Goal: Task Accomplishment & Management: Use online tool/utility

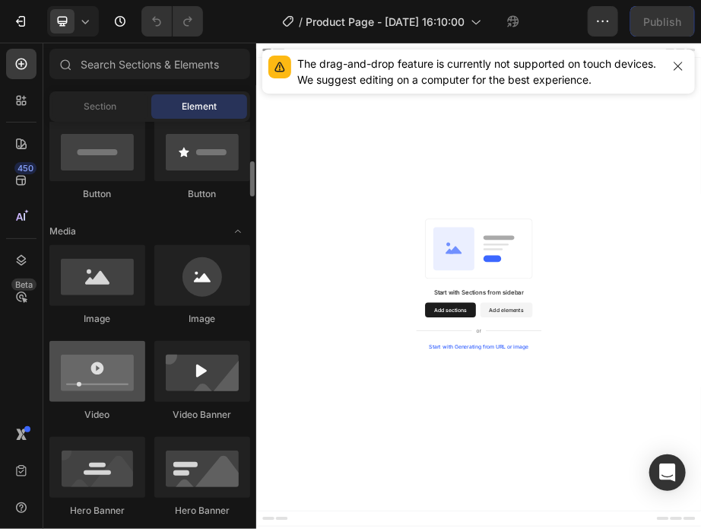
scroll to position [400, 0]
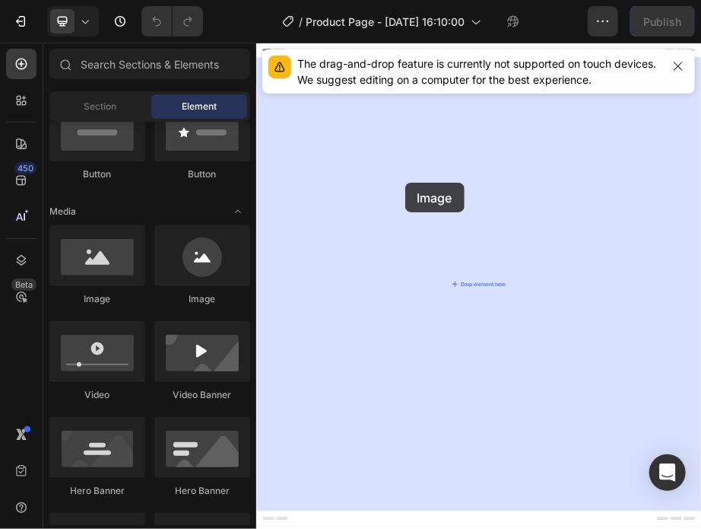
drag, startPoint x: 350, startPoint y: 307, endPoint x: 567, endPoint y: 323, distance: 217.5
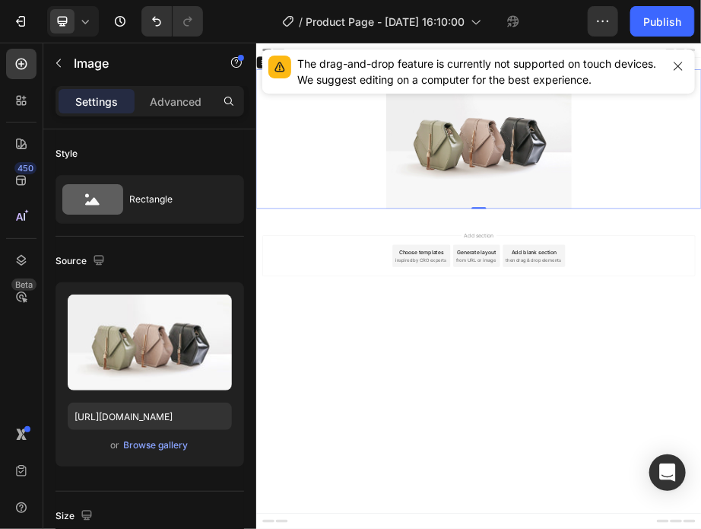
click at [438, 304] on div at bounding box center [712, 239] width 913 height 285
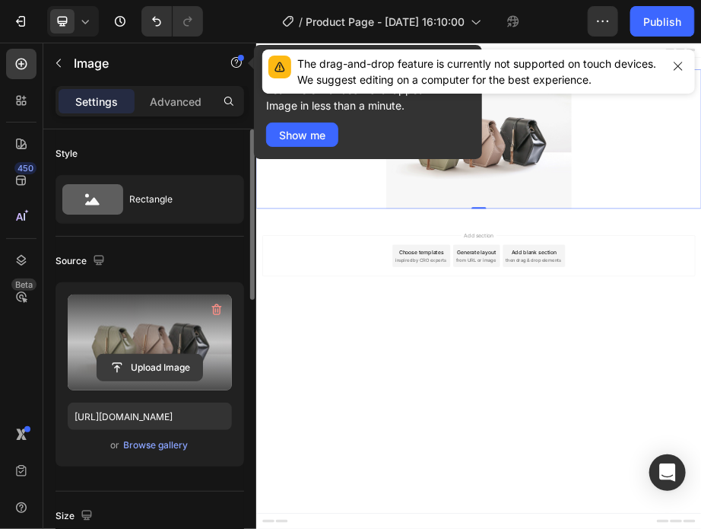
click at [166, 362] on input "file" at bounding box center [149, 368] width 105 height 26
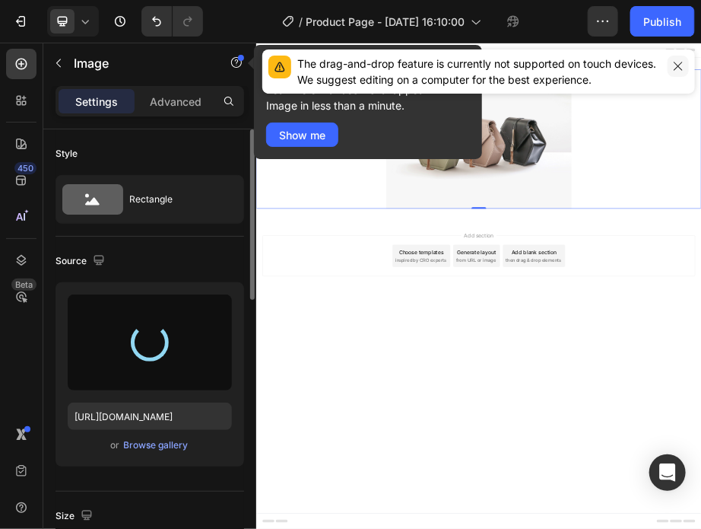
type input "[URL][DOMAIN_NAME]"
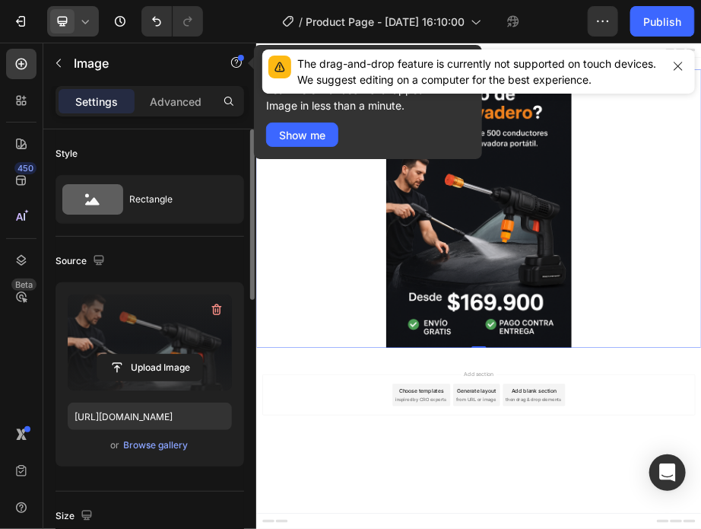
click at [59, 21] on icon at bounding box center [63, 22] width 10 height 10
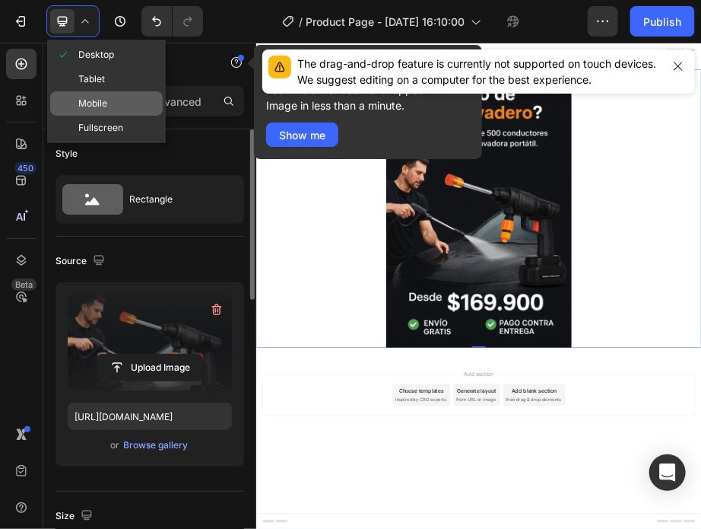
click at [103, 97] on span "Mobile" at bounding box center [92, 103] width 29 height 15
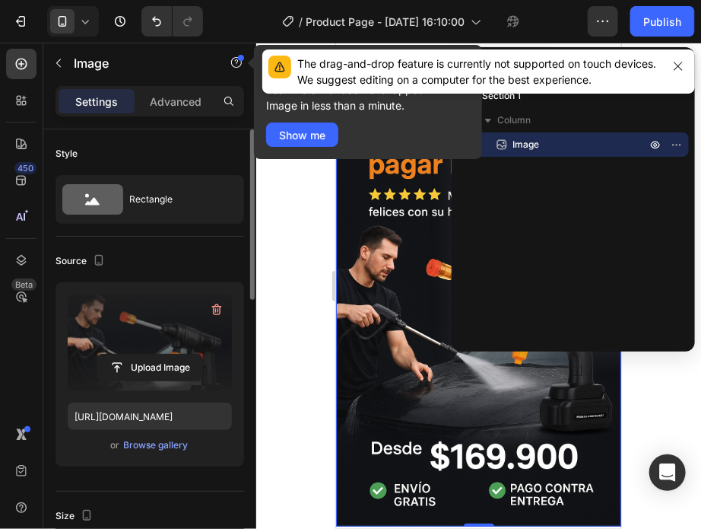
scroll to position [2, 0]
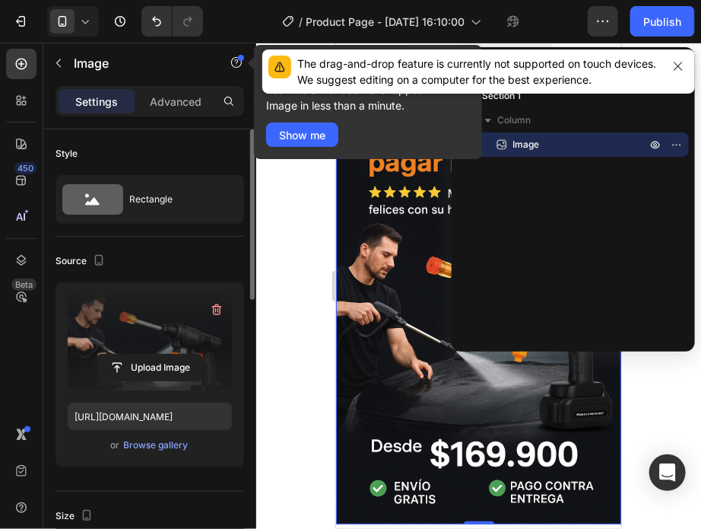
click at [658, 332] on div "Section 1 Column Image" at bounding box center [573, 209] width 243 height 251
click at [382, 306] on img at bounding box center [478, 309] width 285 height 428
click at [280, 285] on div at bounding box center [478, 286] width 445 height 486
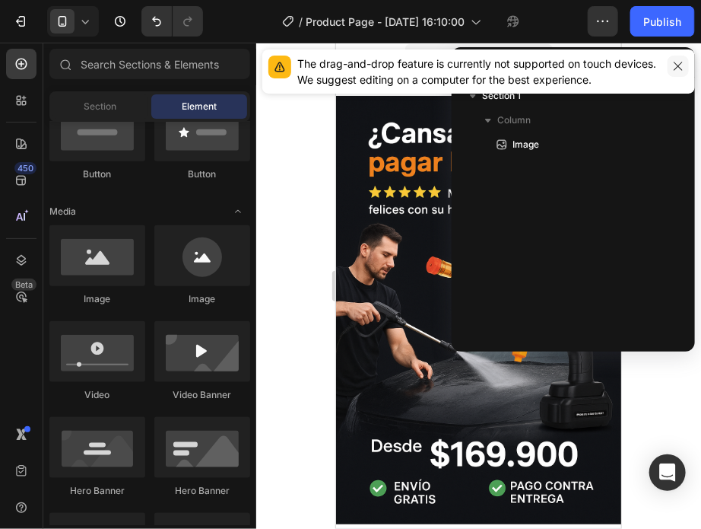
click at [678, 68] on icon "button" at bounding box center [679, 66] width 12 height 12
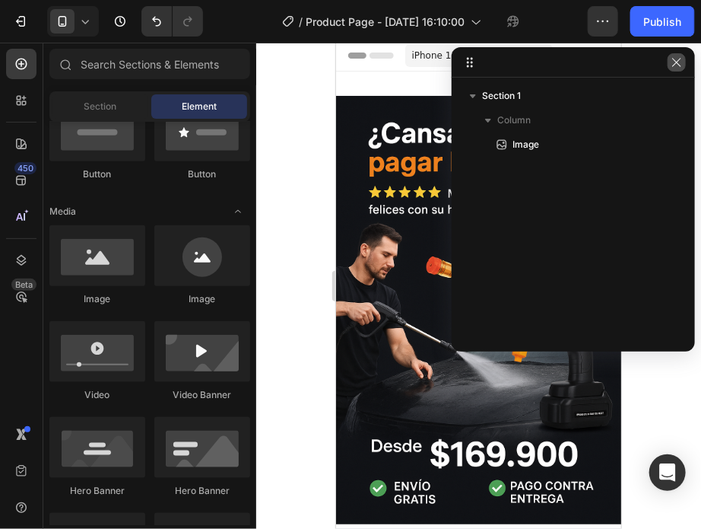
click at [676, 60] on icon "button" at bounding box center [677, 62] width 8 height 8
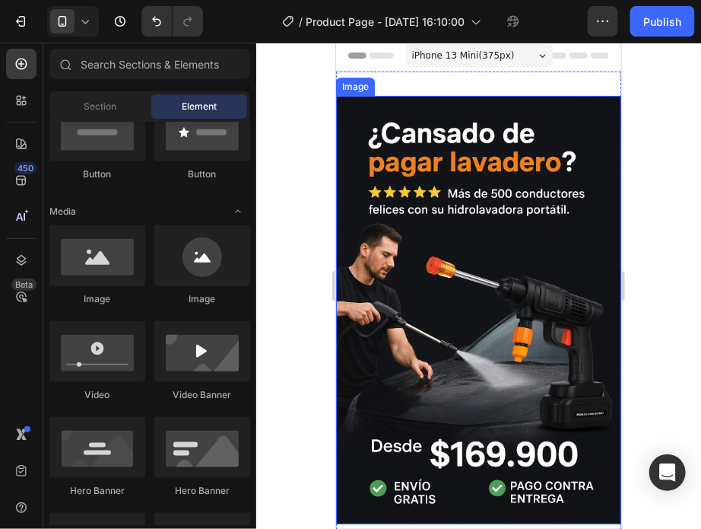
click at [514, 259] on img at bounding box center [478, 309] width 285 height 428
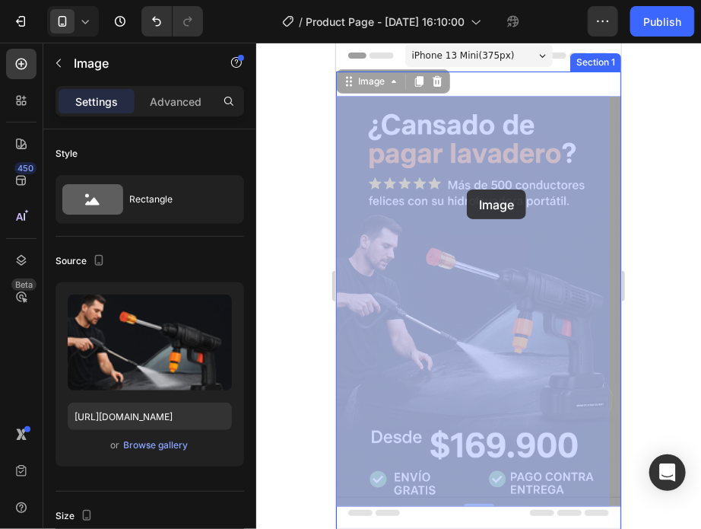
drag, startPoint x: 467, startPoint y: 200, endPoint x: 466, endPoint y: 189, distance: 11.4
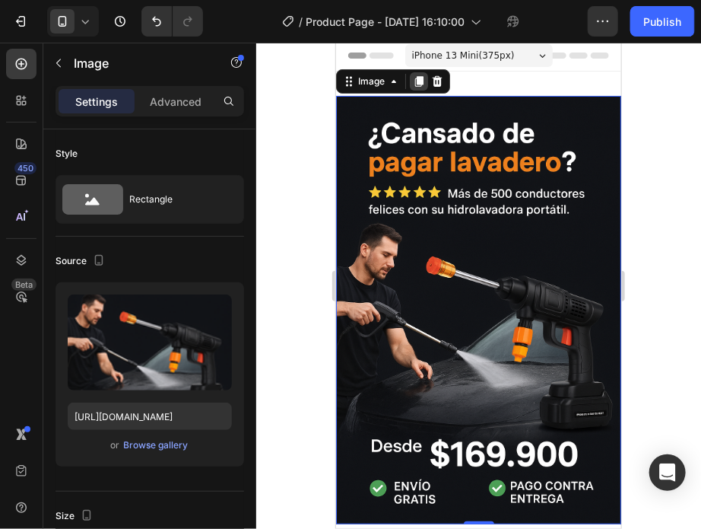
click at [421, 77] on icon at bounding box center [419, 80] width 8 height 11
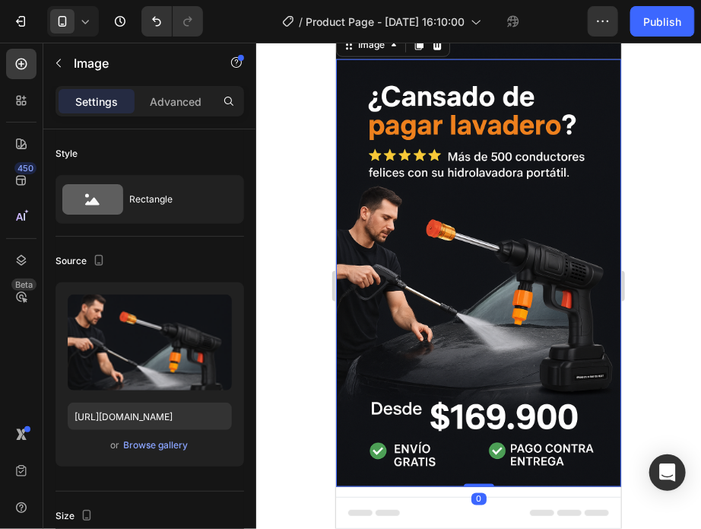
scroll to position [468, 0]
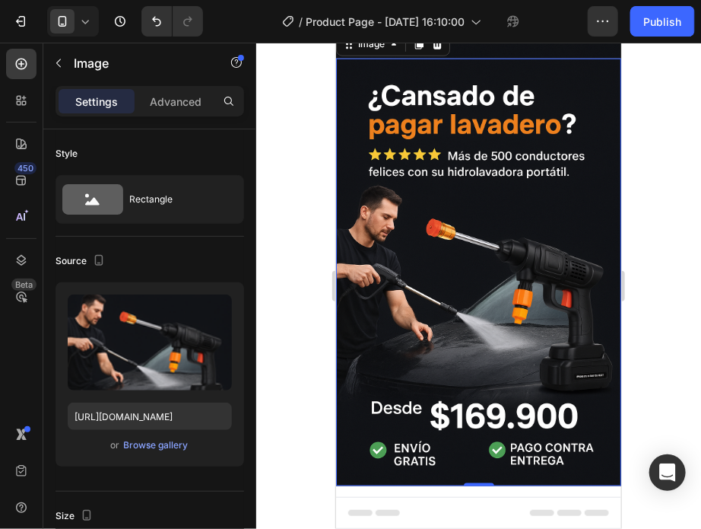
click at [487, 266] on img at bounding box center [478, 272] width 285 height 428
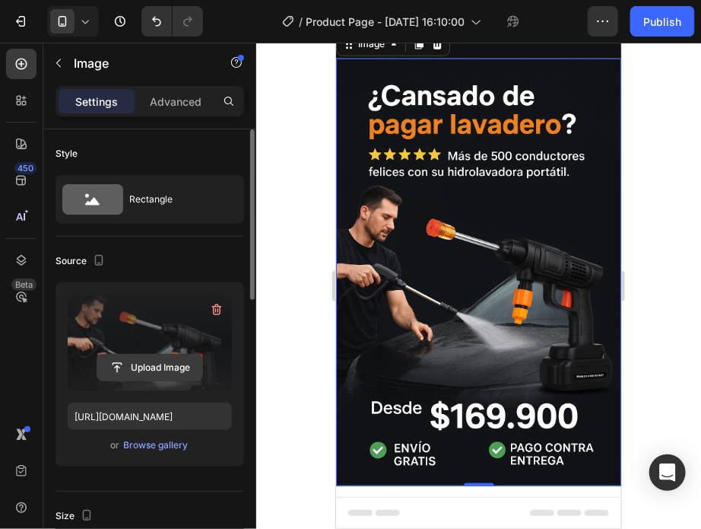
click at [155, 364] on input "file" at bounding box center [149, 368] width 105 height 26
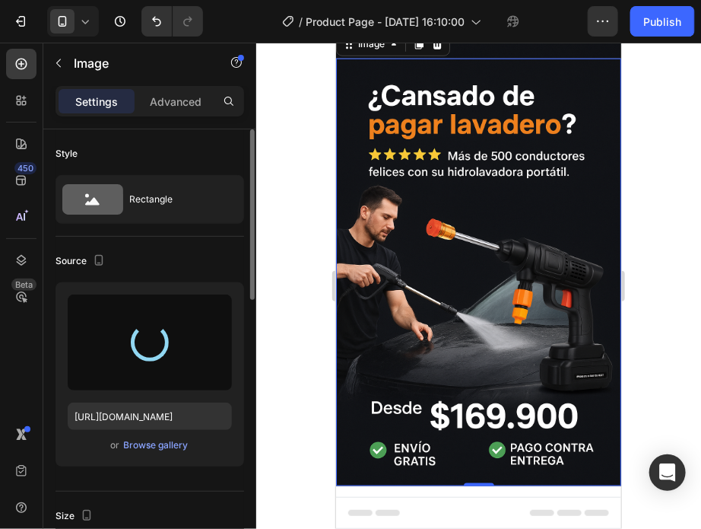
type input "[URL][DOMAIN_NAME]"
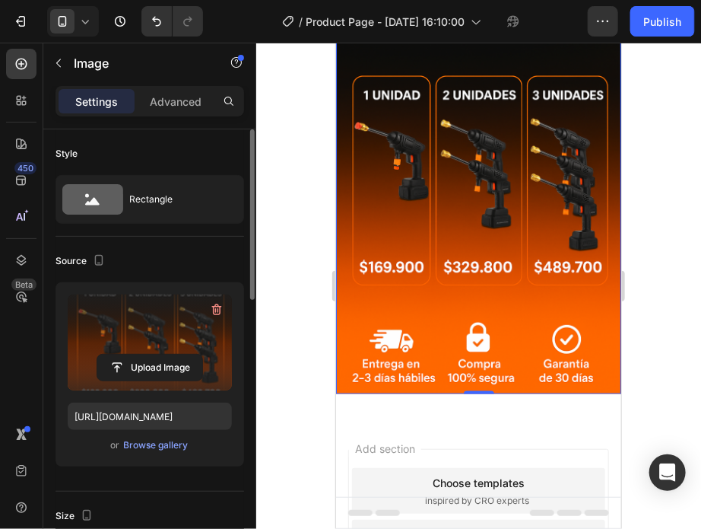
scroll to position [631, 0]
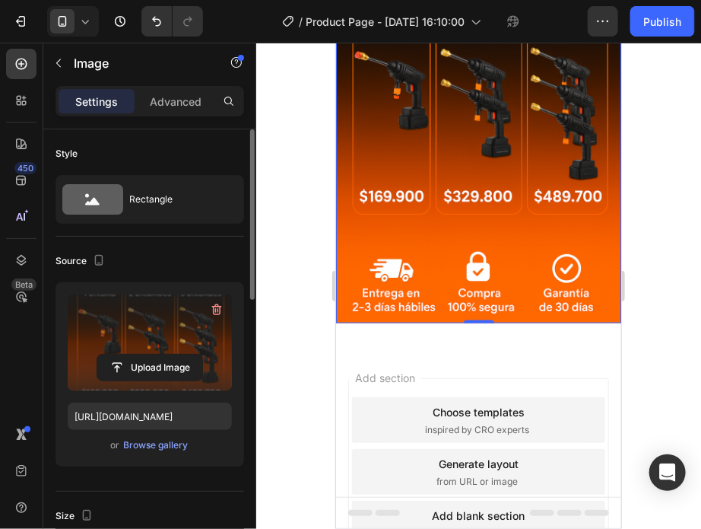
click at [396, 218] on img at bounding box center [478, 109] width 285 height 428
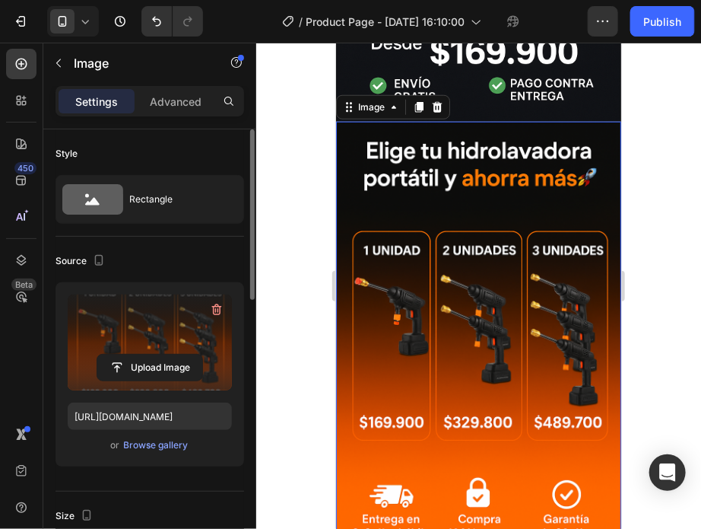
scroll to position [361, 0]
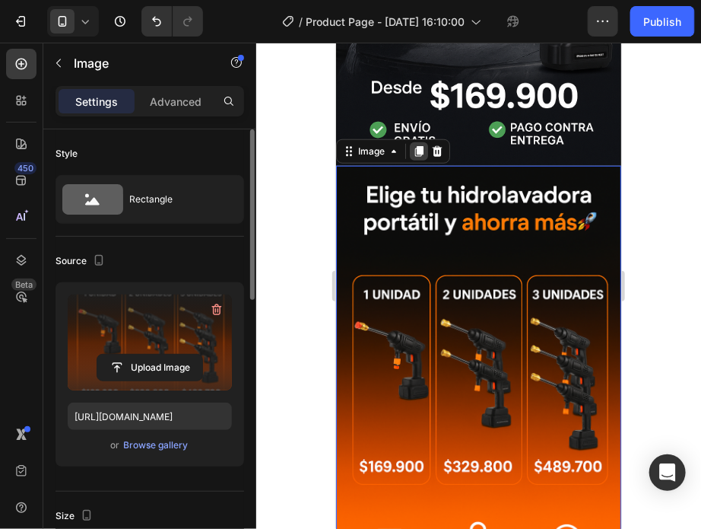
click at [418, 145] on icon at bounding box center [419, 150] width 8 height 11
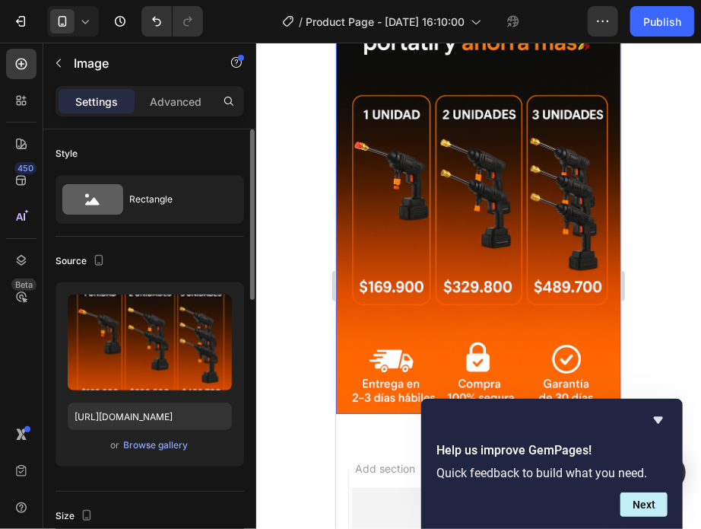
scroll to position [969, 0]
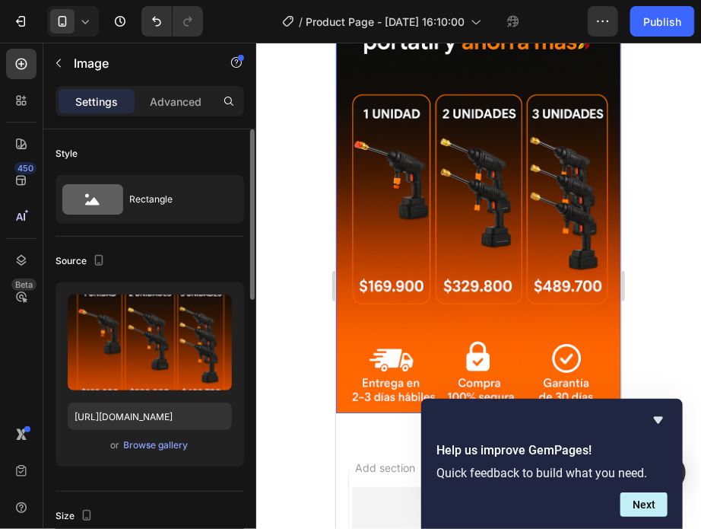
click at [489, 205] on img at bounding box center [478, 198] width 285 height 428
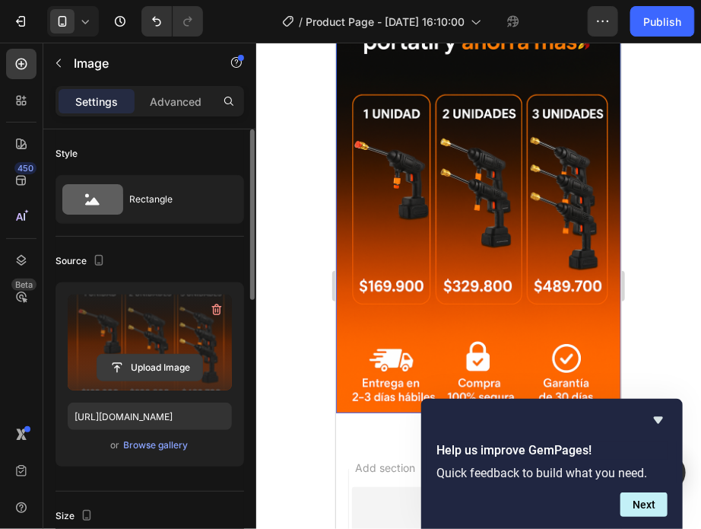
click at [133, 358] on input "file" at bounding box center [149, 368] width 105 height 26
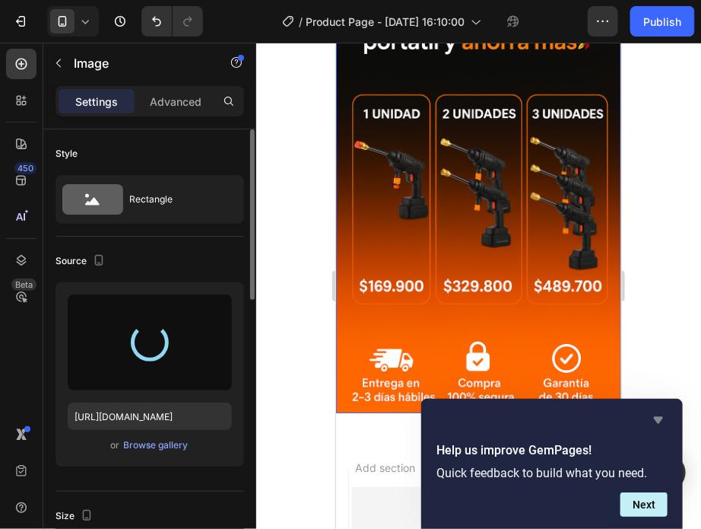
click at [653, 418] on icon "Hide survey" at bounding box center [659, 420] width 18 height 18
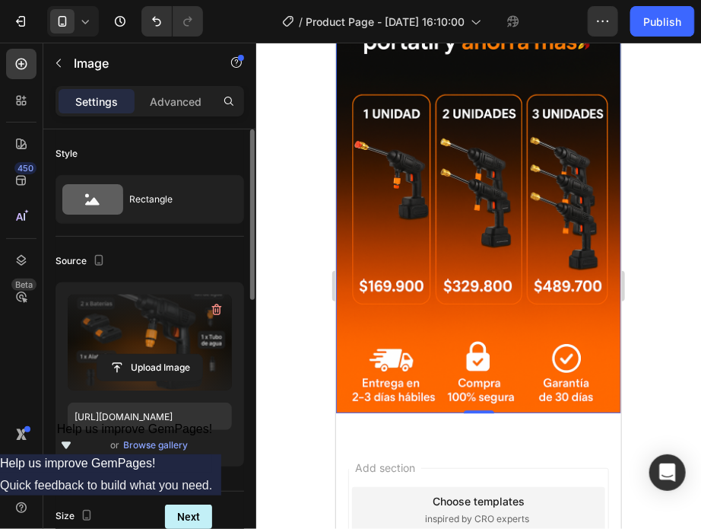
type input "[URL][DOMAIN_NAME]"
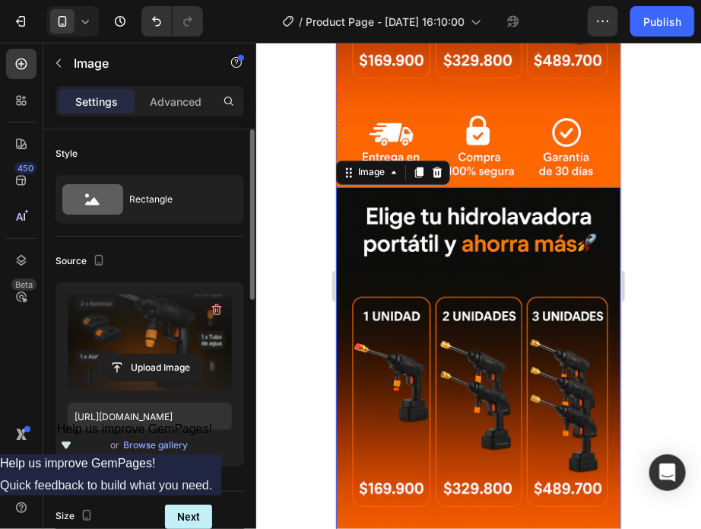
scroll to position [1074, 0]
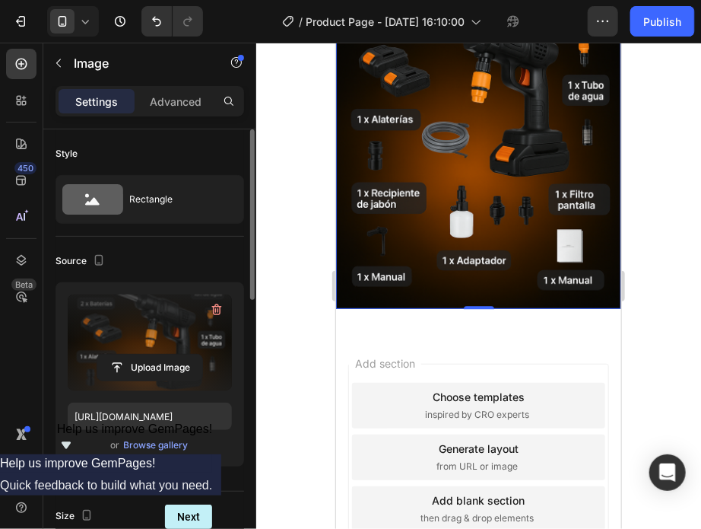
click at [434, 157] on img at bounding box center [478, 94] width 285 height 428
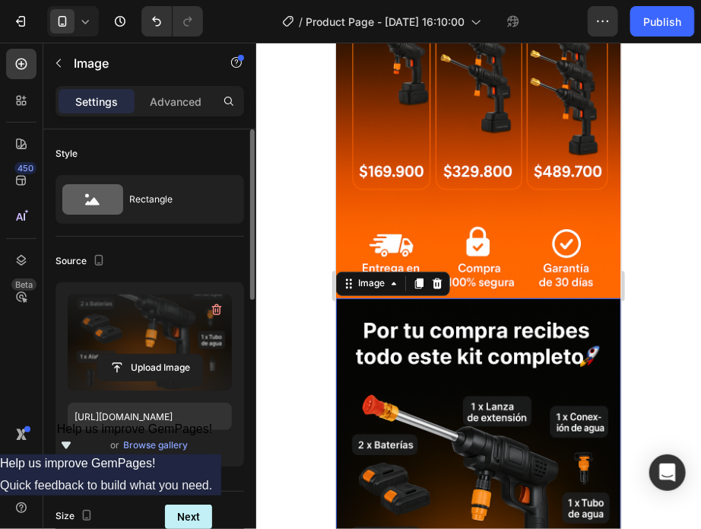
scroll to position [657, 0]
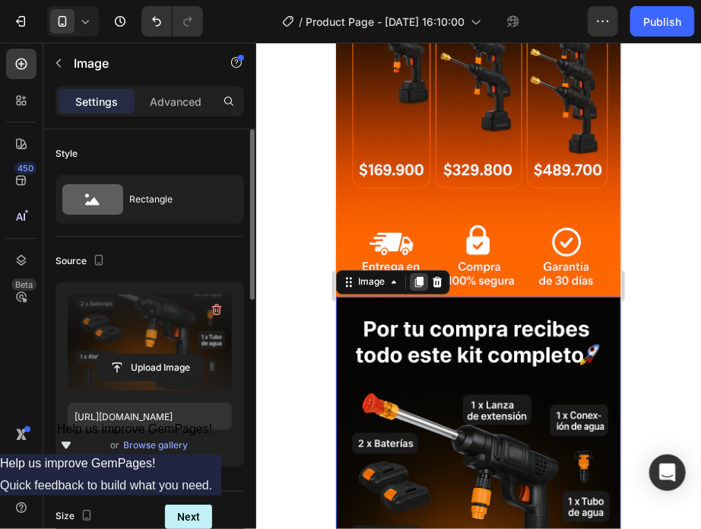
click at [416, 276] on icon at bounding box center [419, 281] width 8 height 11
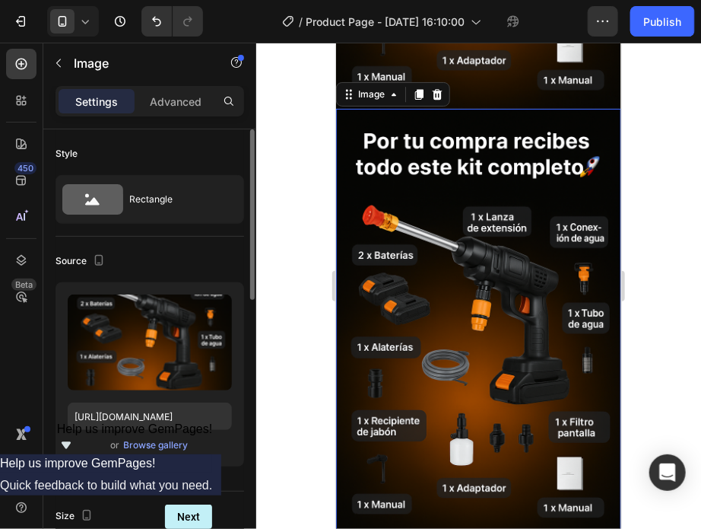
scroll to position [1274, 0]
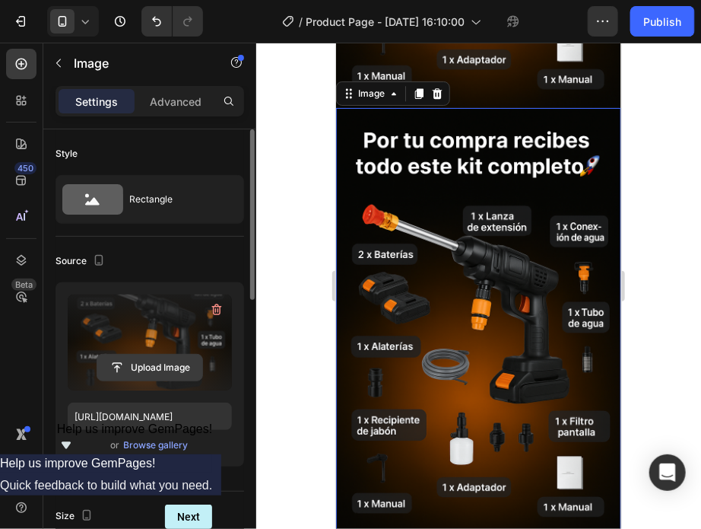
click at [154, 367] on input "file" at bounding box center [149, 368] width 105 height 26
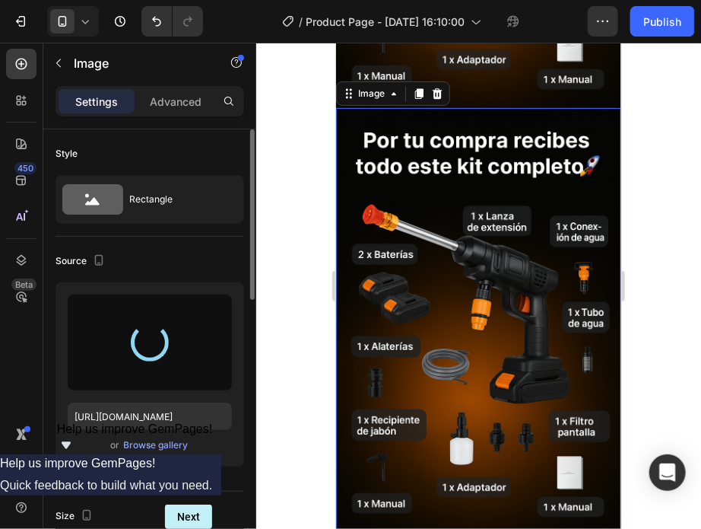
type input "[URL][DOMAIN_NAME]"
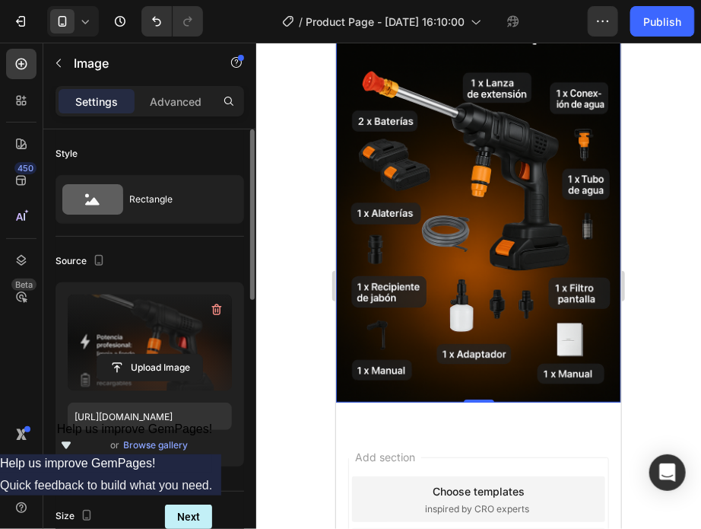
scroll to position [1484, 0]
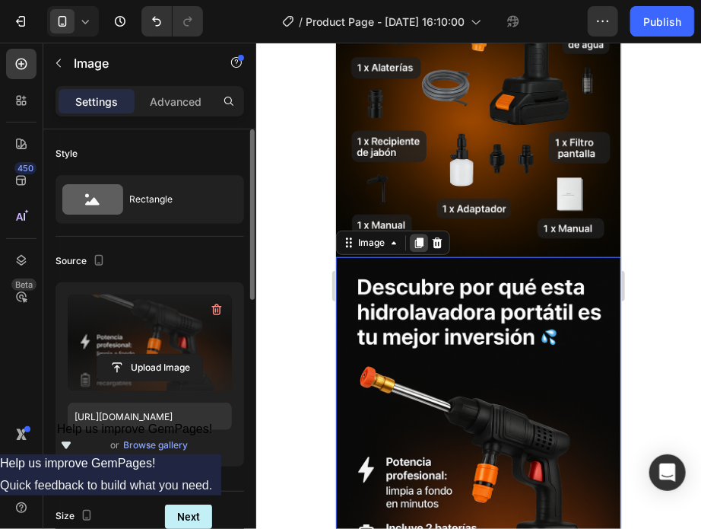
click at [421, 237] on icon at bounding box center [419, 242] width 8 height 11
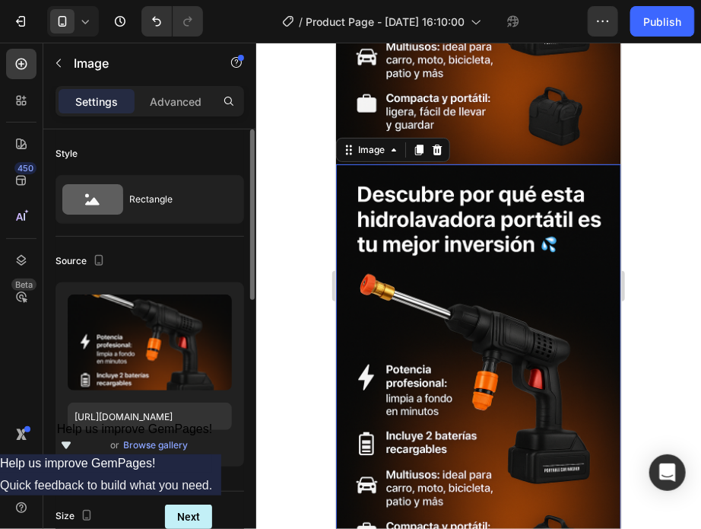
scroll to position [1787, 0]
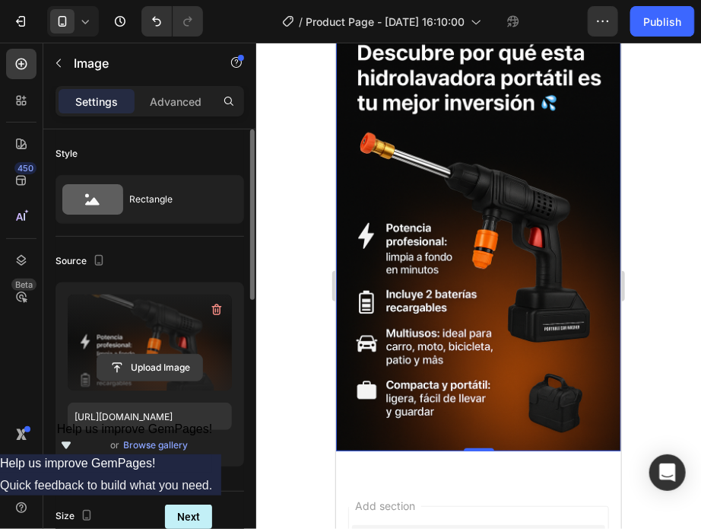
click at [126, 364] on input "file" at bounding box center [149, 368] width 105 height 26
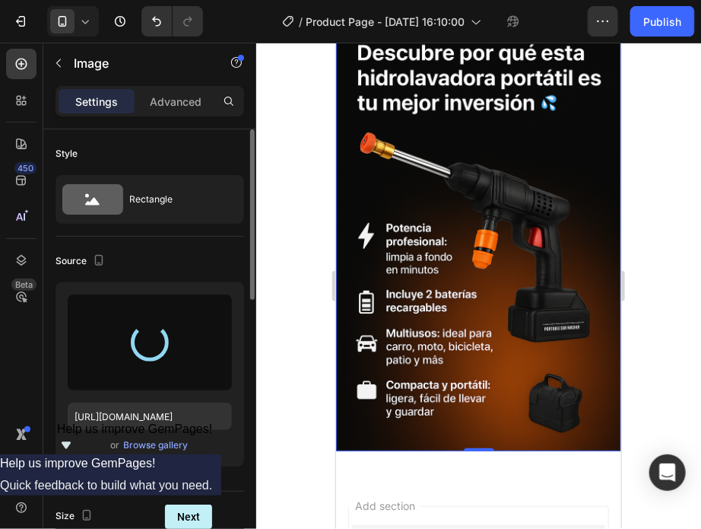
type input "[URL][DOMAIN_NAME]"
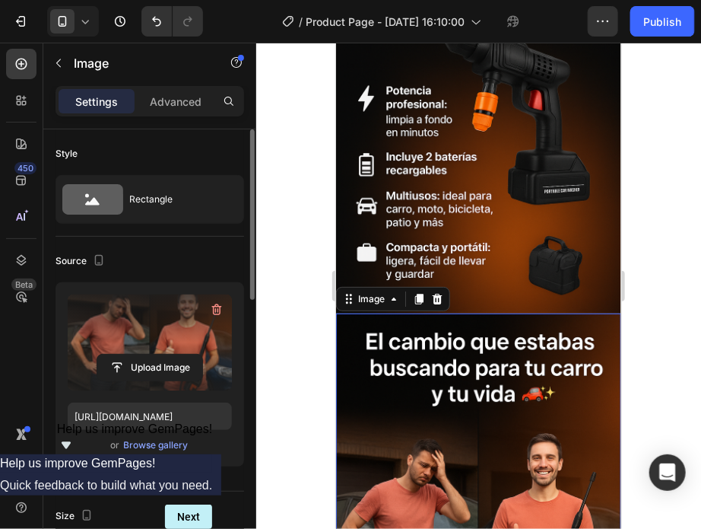
scroll to position [1595, 0]
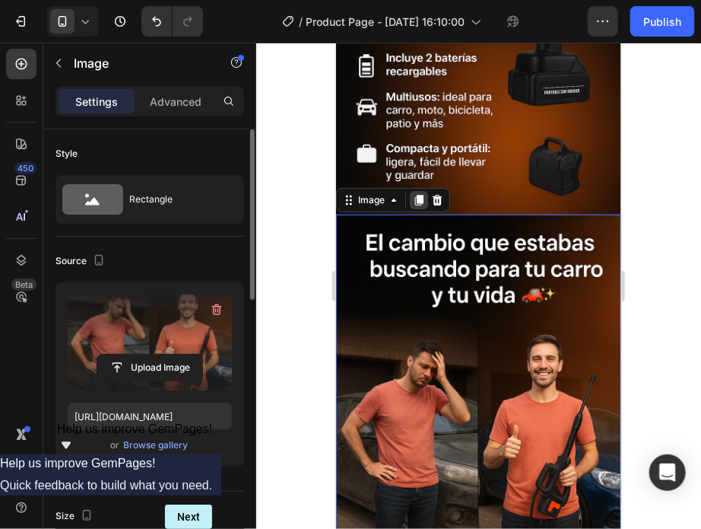
click at [423, 193] on icon at bounding box center [418, 199] width 12 height 12
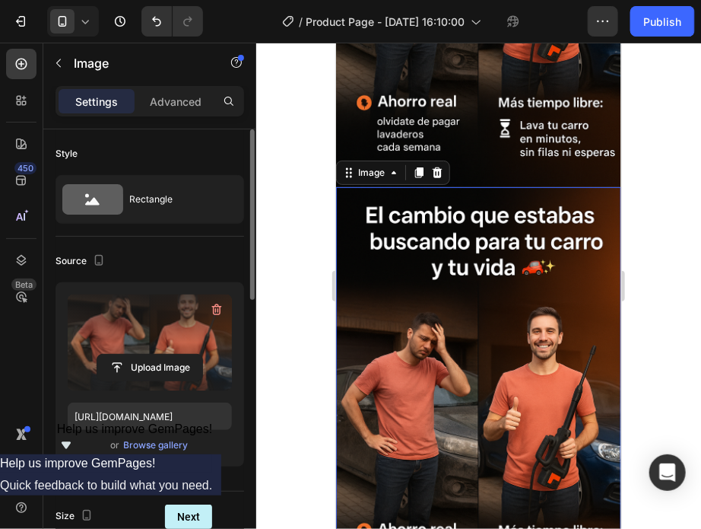
scroll to position [2056, 0]
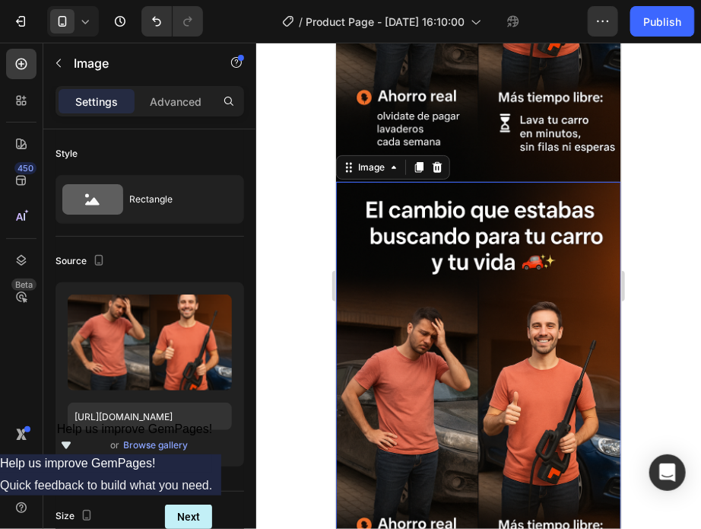
click at [379, 342] on img at bounding box center [478, 395] width 285 height 428
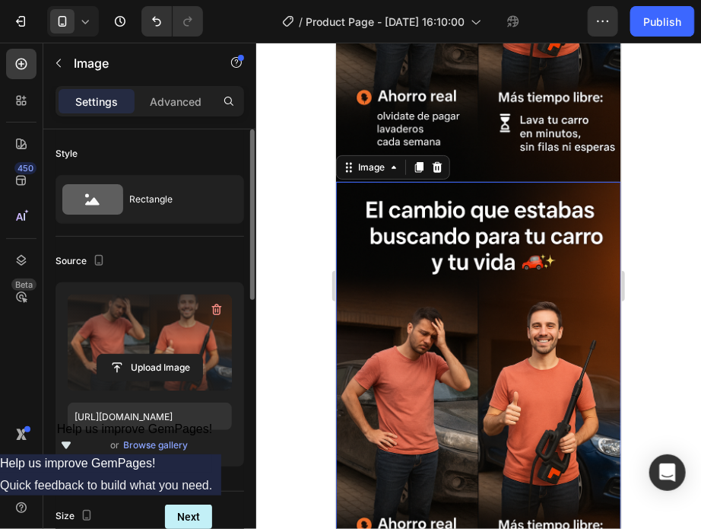
click at [173, 347] on label at bounding box center [150, 342] width 164 height 96
click at [173, 355] on input "file" at bounding box center [149, 368] width 105 height 26
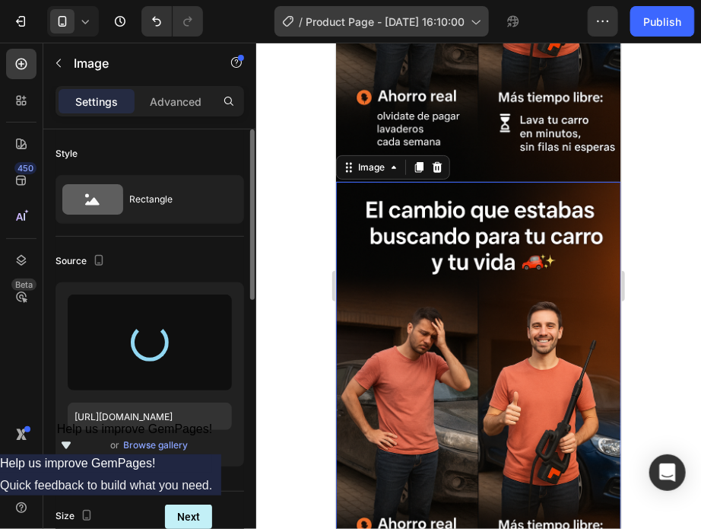
type input "[URL][DOMAIN_NAME]"
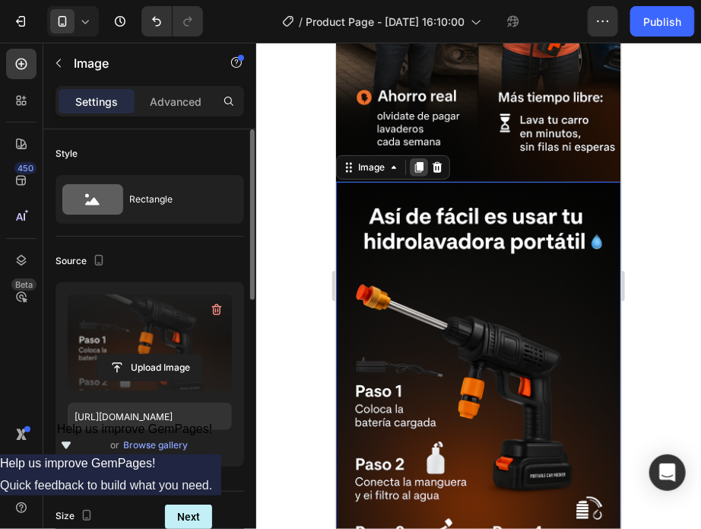
click at [415, 161] on icon at bounding box center [419, 166] width 8 height 11
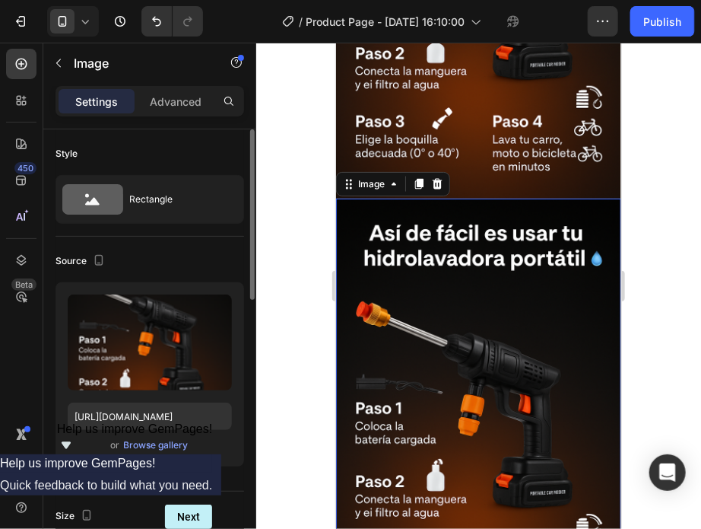
scroll to position [2717, 0]
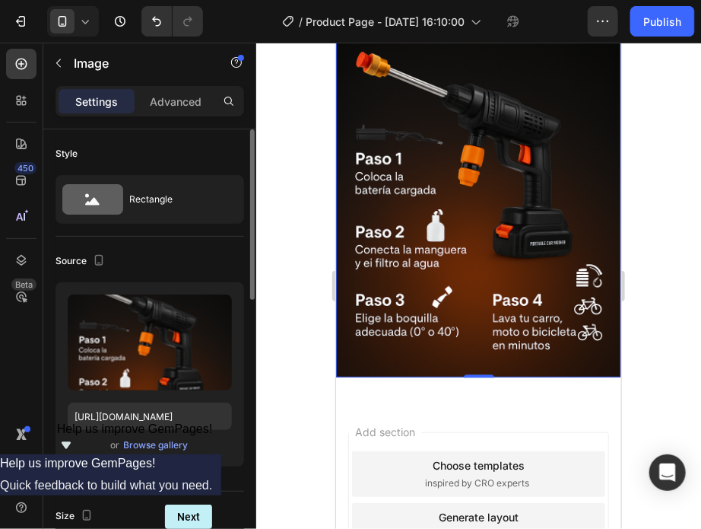
click at [427, 186] on img at bounding box center [478, 162] width 285 height 428
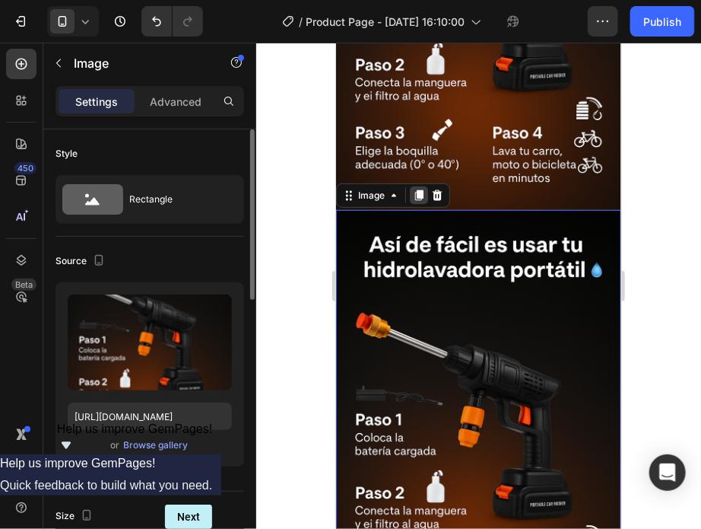
click at [416, 186] on div at bounding box center [418, 195] width 18 height 18
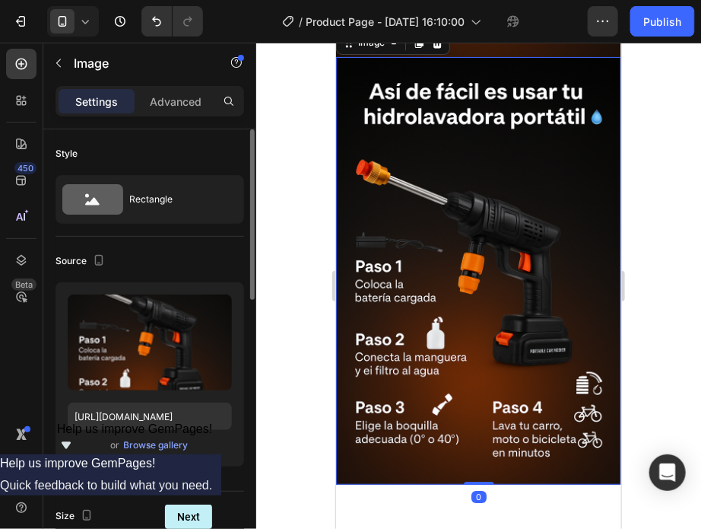
scroll to position [3052, 0]
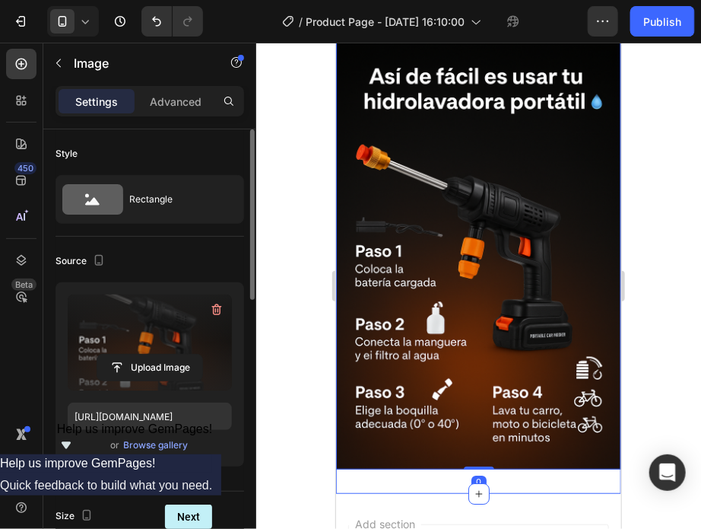
click at [171, 342] on label at bounding box center [150, 342] width 164 height 96
click at [171, 355] on input "file" at bounding box center [149, 368] width 105 height 26
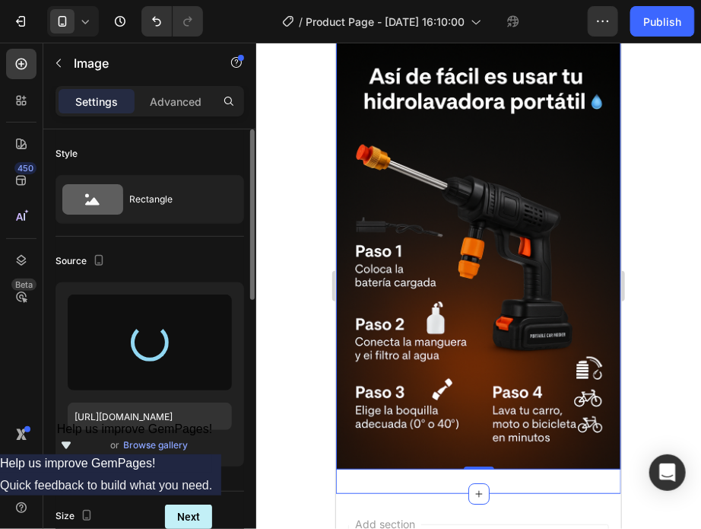
type input "[URL][DOMAIN_NAME]"
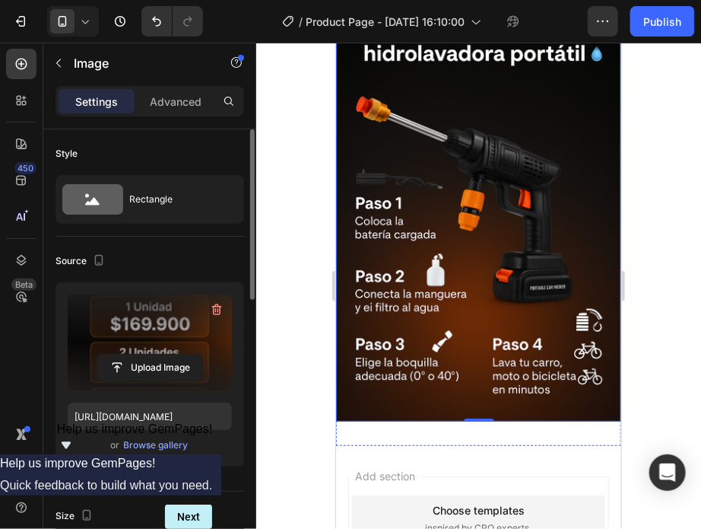
scroll to position [3128, 0]
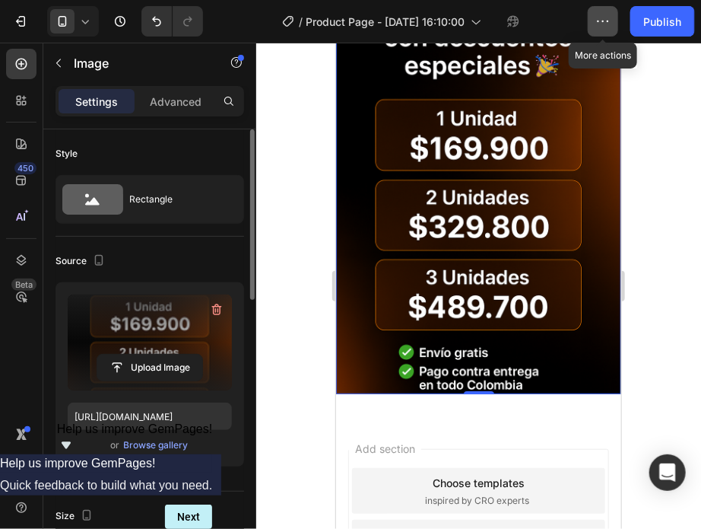
click at [603, 23] on icon "button" at bounding box center [603, 21] width 15 height 15
click at [701, 174] on div at bounding box center [478, 286] width 445 height 486
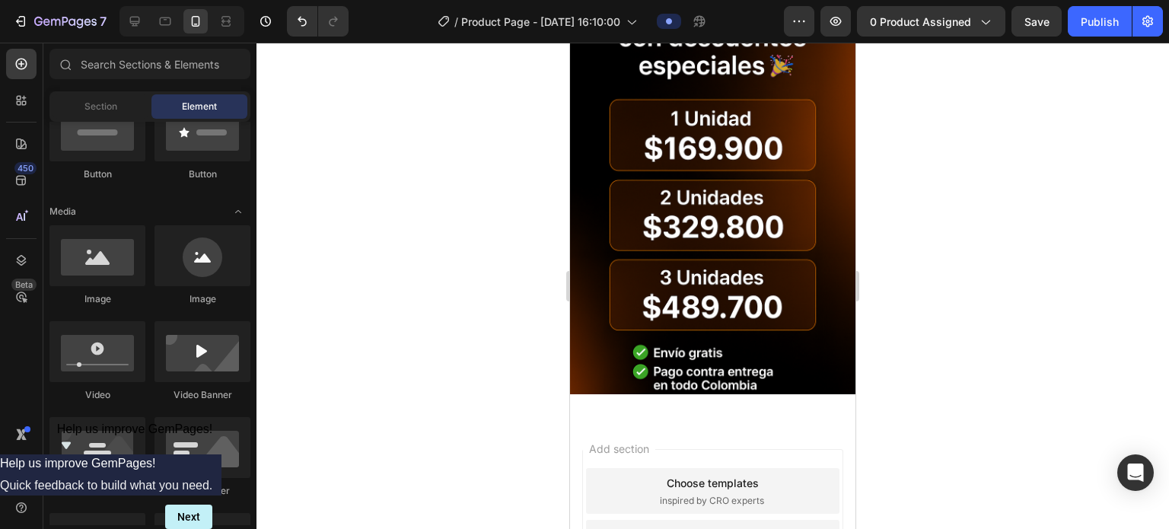
click at [701, 37] on div "7 / Product Page - [DATE] 16:10:00 Preview 0 product assigned Save Publish" at bounding box center [584, 21] width 1169 height 43
click at [701, 27] on span "0 product assigned" at bounding box center [920, 22] width 101 height 16
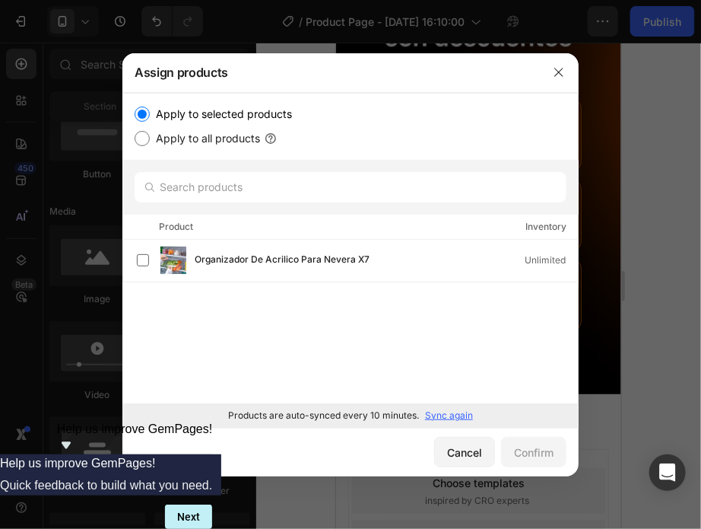
click at [429, 413] on p "Sync again" at bounding box center [449, 416] width 48 height 14
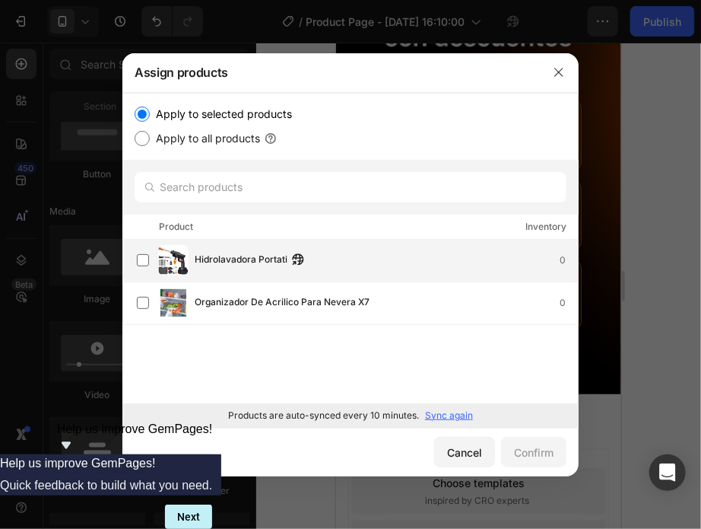
click at [155, 270] on div "Hidrolavadora Portati 0" at bounding box center [357, 260] width 441 height 30
click at [521, 456] on div "Confirm" at bounding box center [534, 452] width 40 height 16
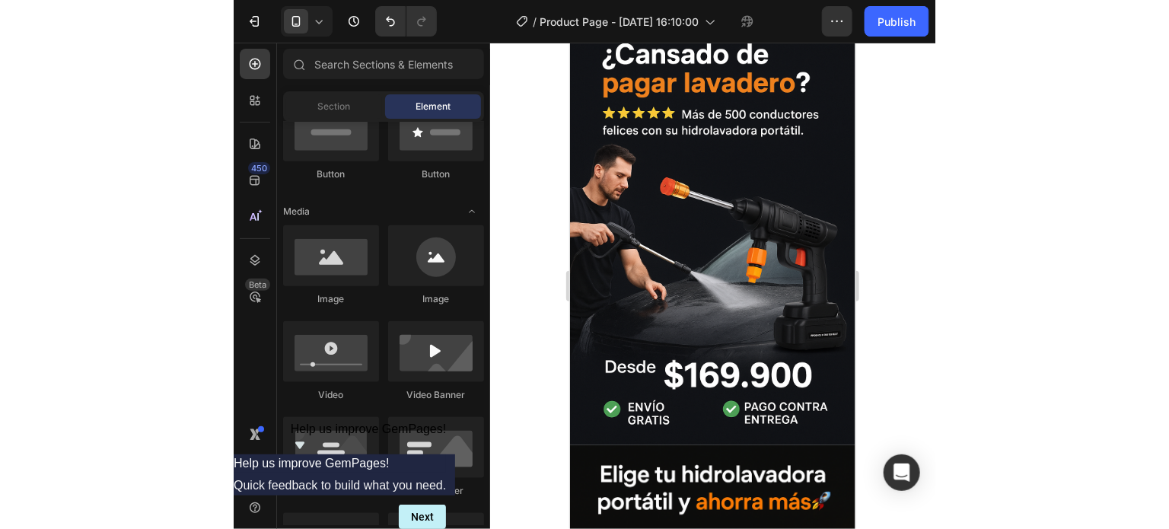
scroll to position [0, 0]
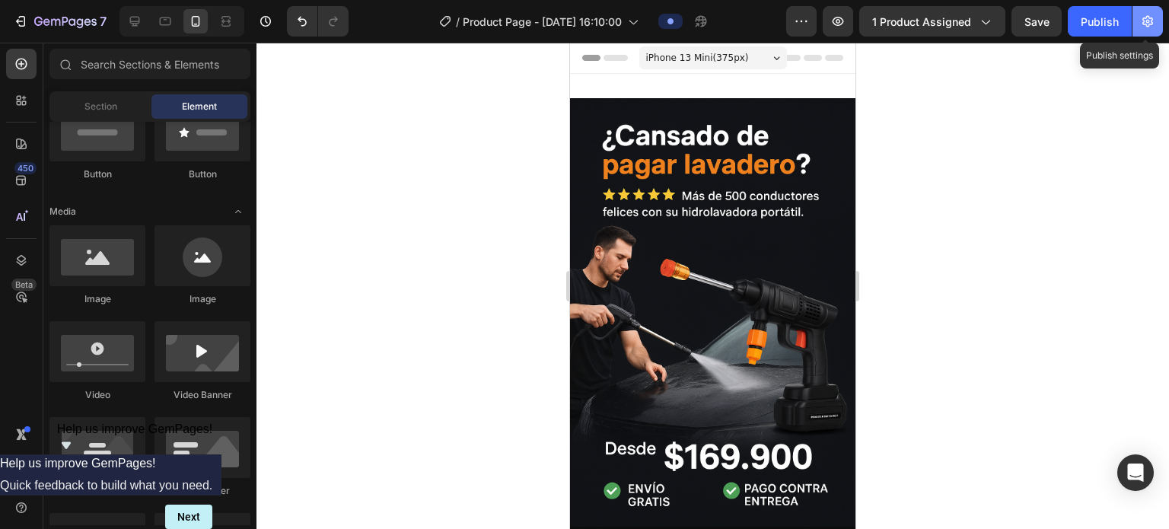
click at [701, 19] on icon "button" at bounding box center [1147, 21] width 11 height 11
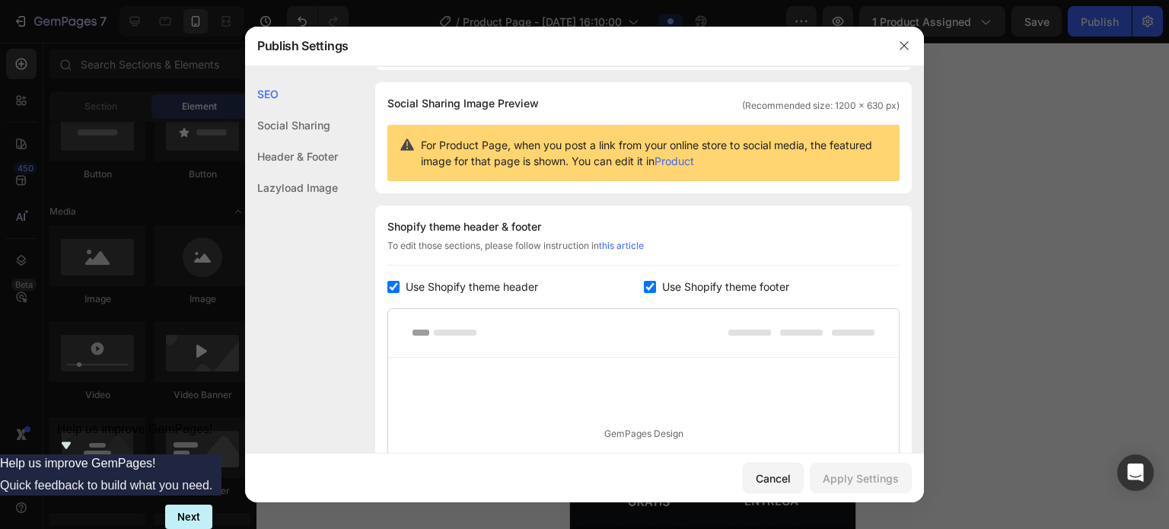
scroll to position [99, 0]
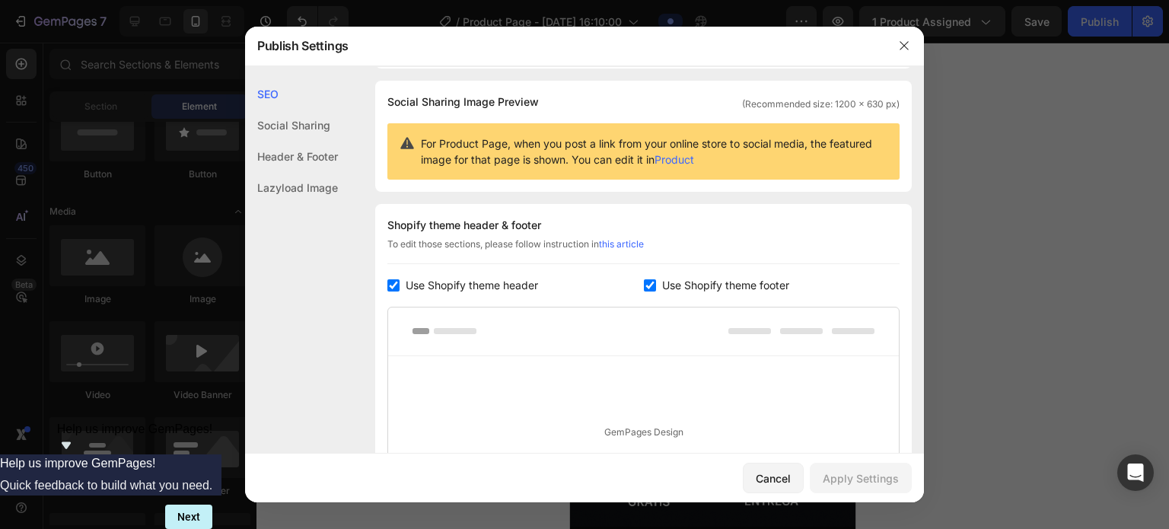
click at [394, 291] on div "Use Shopify theme header" at bounding box center [515, 285] width 256 height 18
checkbox input "false"
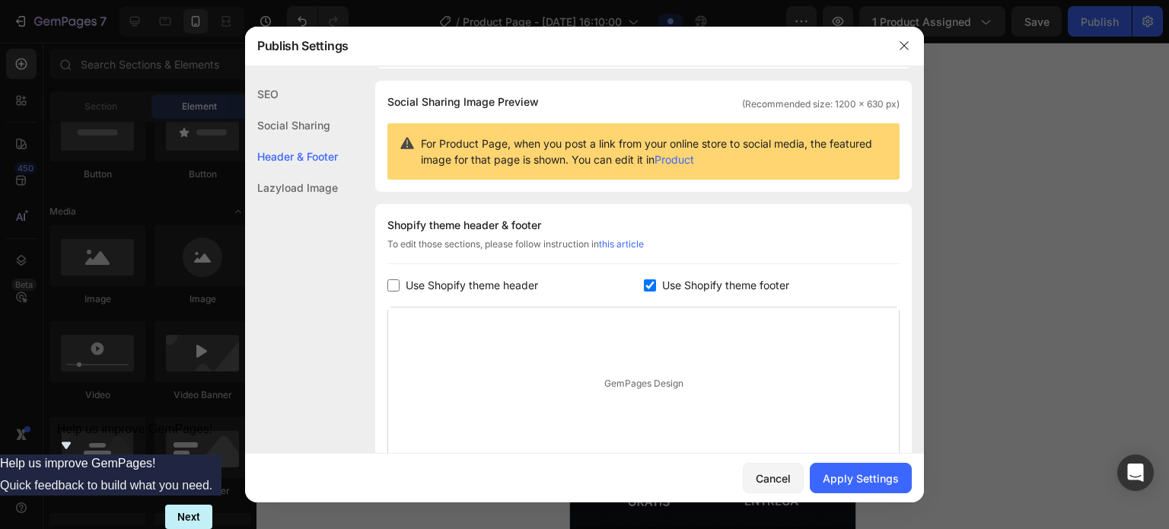
click at [656, 284] on label "Use Shopify theme footer" at bounding box center [722, 285] width 133 height 18
checkbox input "false"
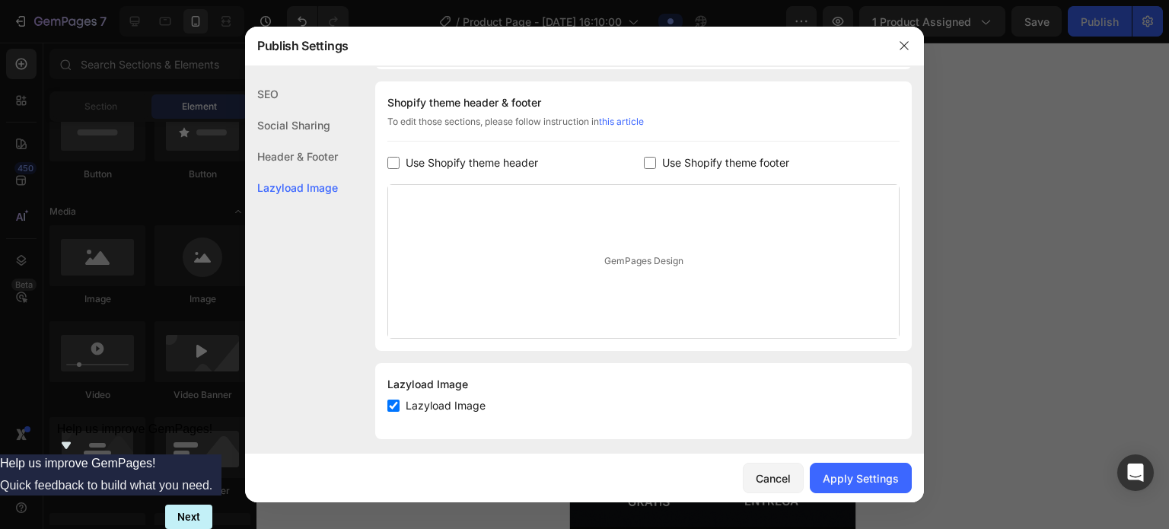
scroll to position [230, 0]
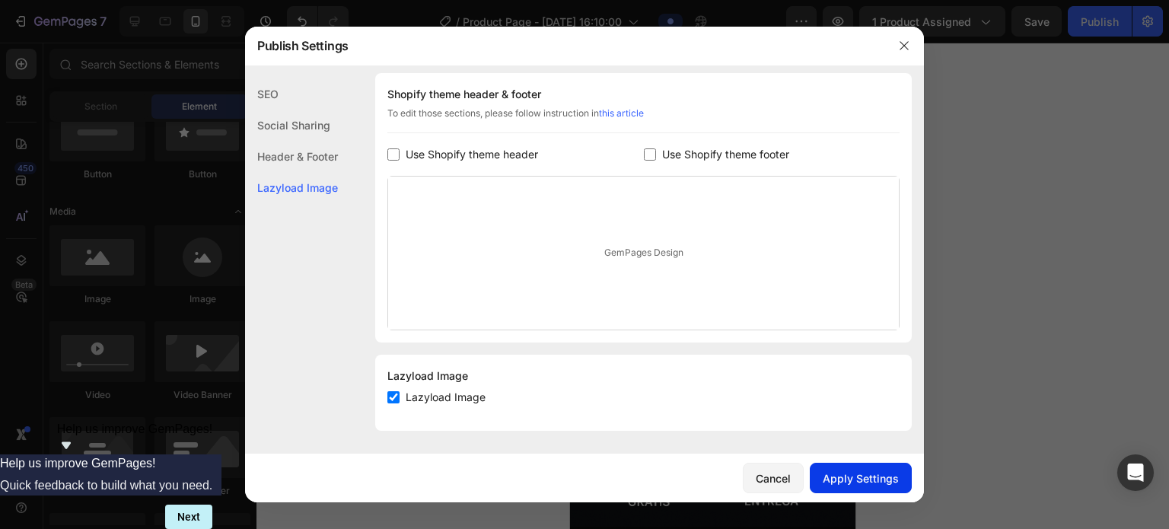
click at [701, 480] on div "Apply Settings" at bounding box center [860, 478] width 76 height 16
click at [701, 125] on div at bounding box center [584, 264] width 1169 height 529
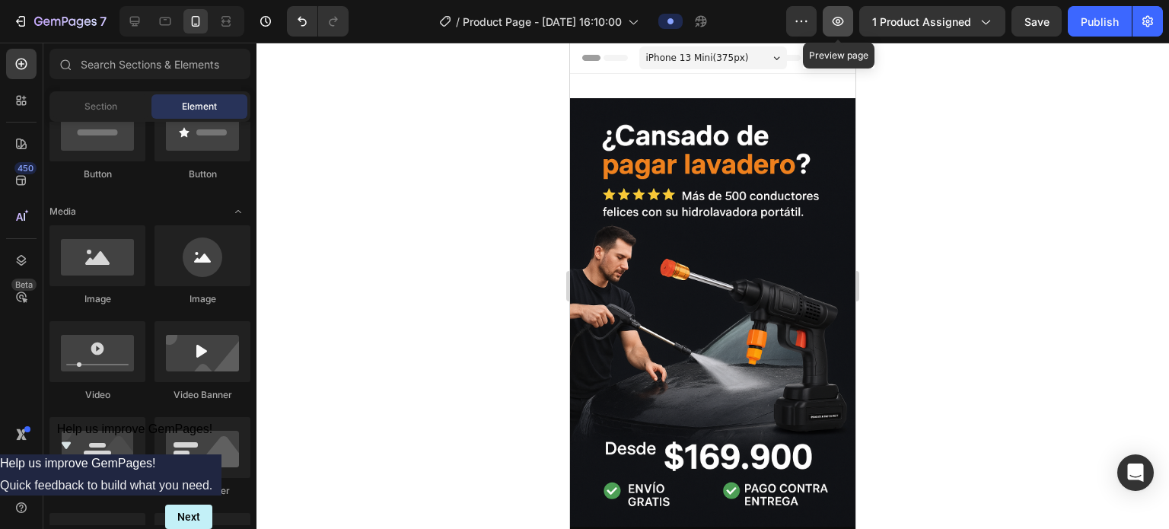
click at [701, 28] on icon "button" at bounding box center [837, 21] width 15 height 15
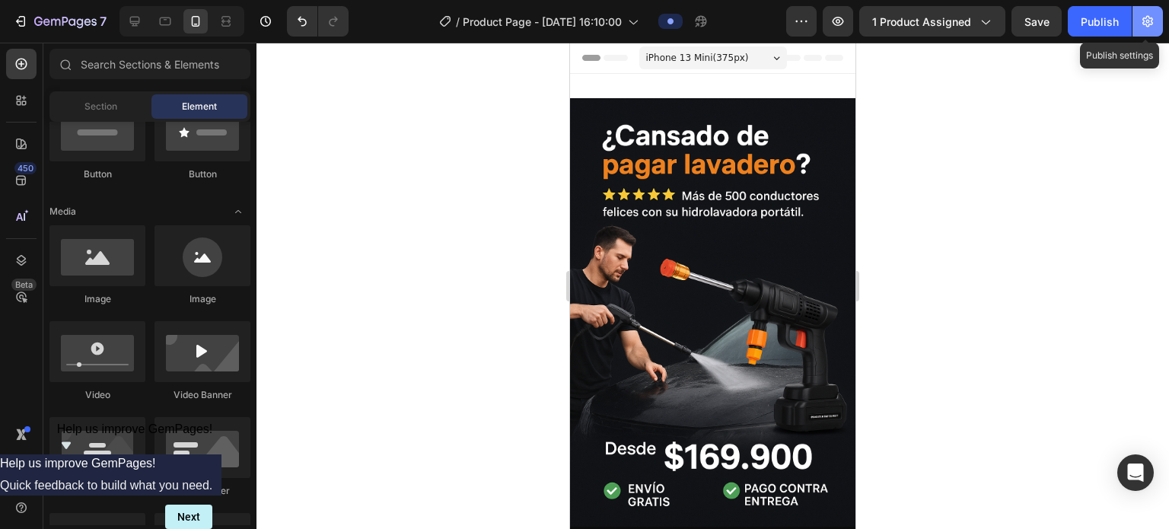
click at [701, 27] on icon "button" at bounding box center [1147, 21] width 15 height 15
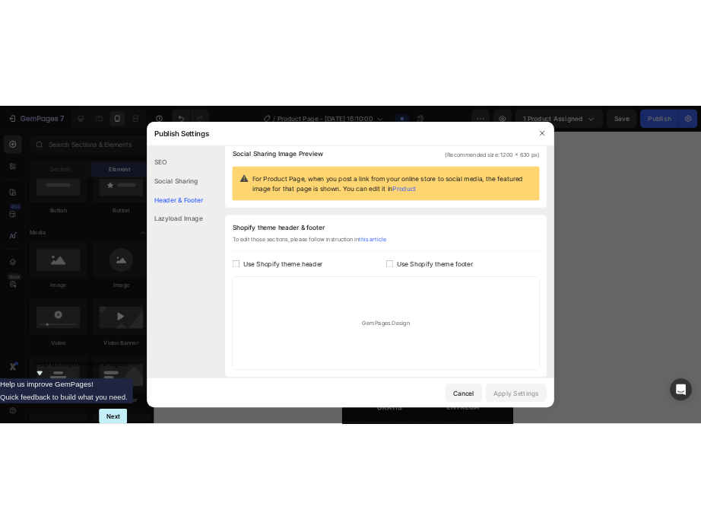
scroll to position [122, 0]
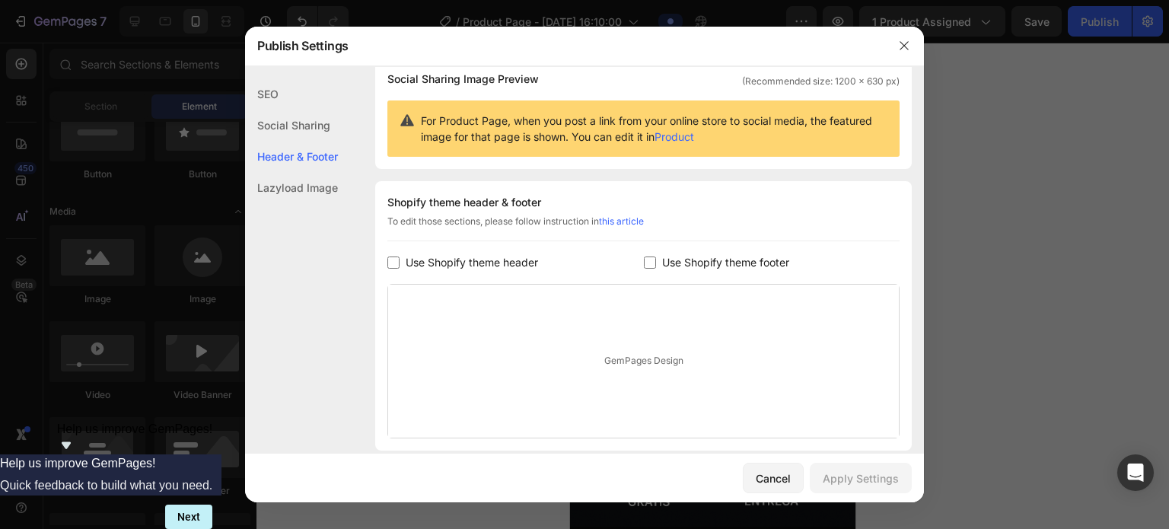
click at [701, 340] on div at bounding box center [584, 264] width 1169 height 529
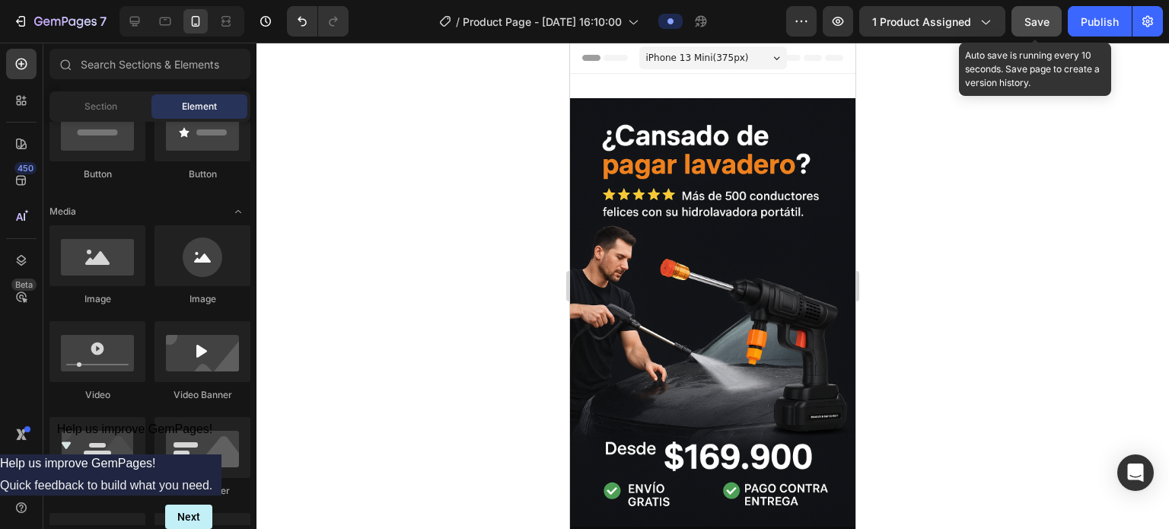
click at [701, 24] on span "Save" at bounding box center [1036, 21] width 25 height 13
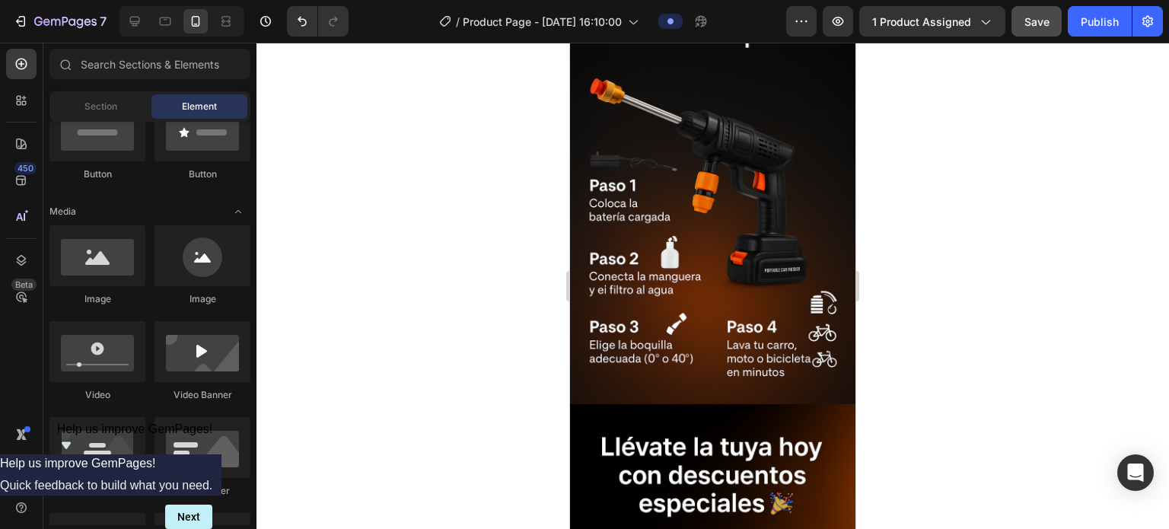
scroll to position [3091, 0]
